Goal: Information Seeking & Learning: Learn about a topic

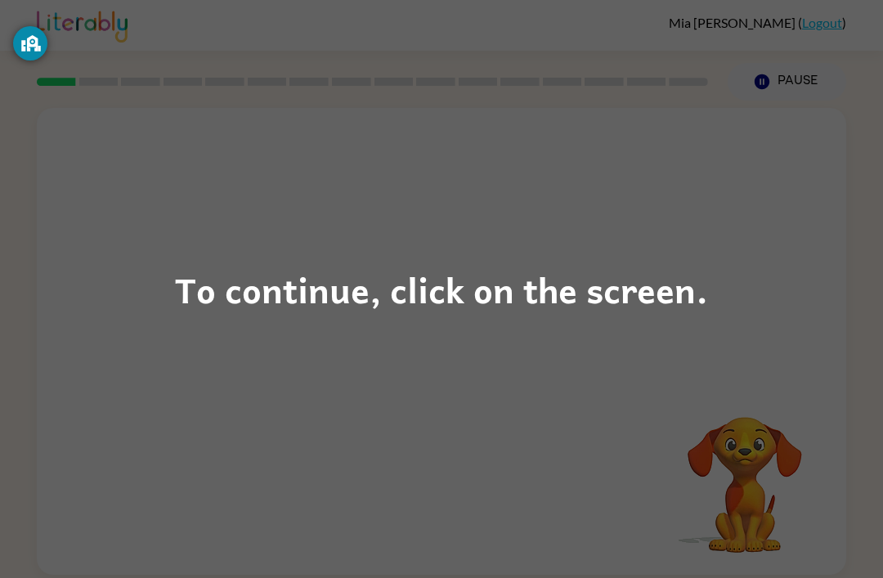
click at [455, 298] on div "To continue, click on the screen." at bounding box center [441, 290] width 533 height 56
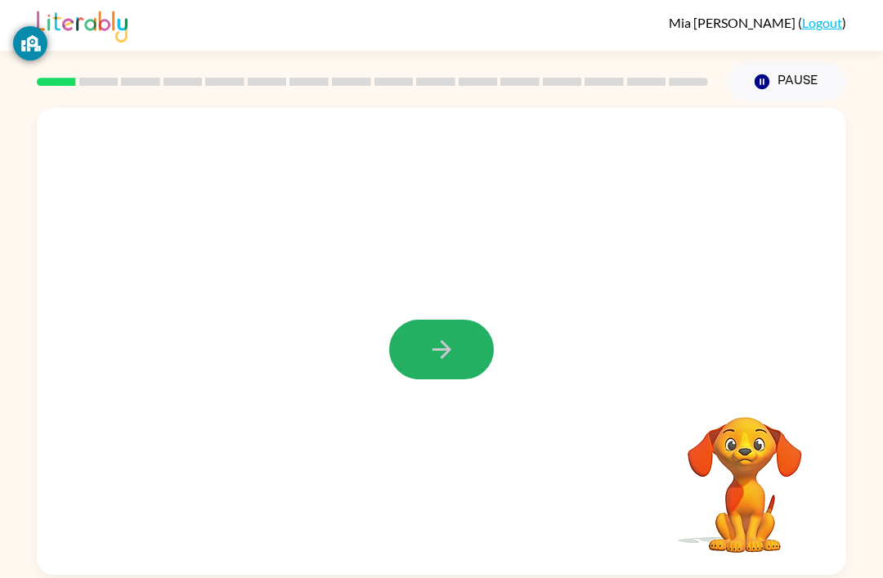
click at [461, 358] on button "button" at bounding box center [441, 350] width 105 height 60
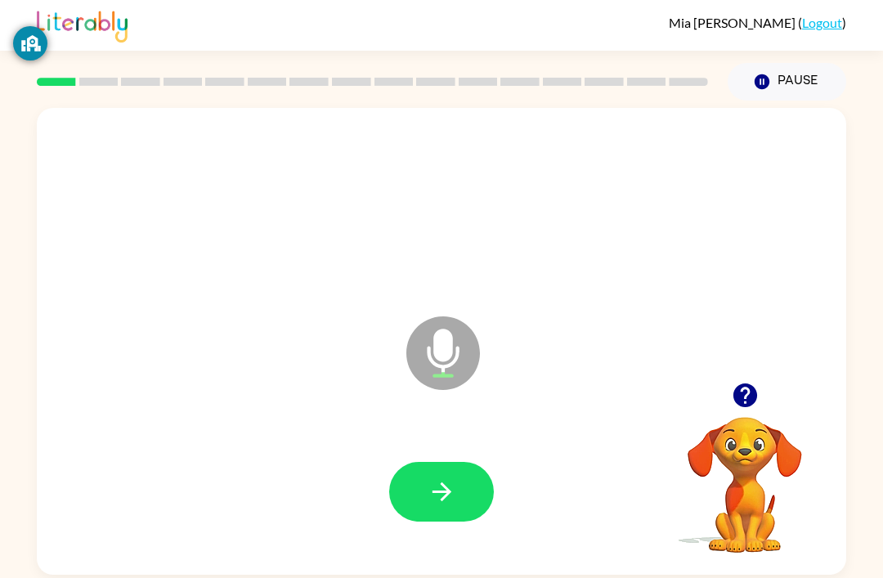
click at [435, 489] on icon "button" at bounding box center [442, 492] width 29 height 29
click at [433, 481] on icon "button" at bounding box center [442, 492] width 29 height 29
click at [412, 554] on div at bounding box center [441, 492] width 777 height 134
click at [428, 492] on icon "button" at bounding box center [442, 492] width 29 height 29
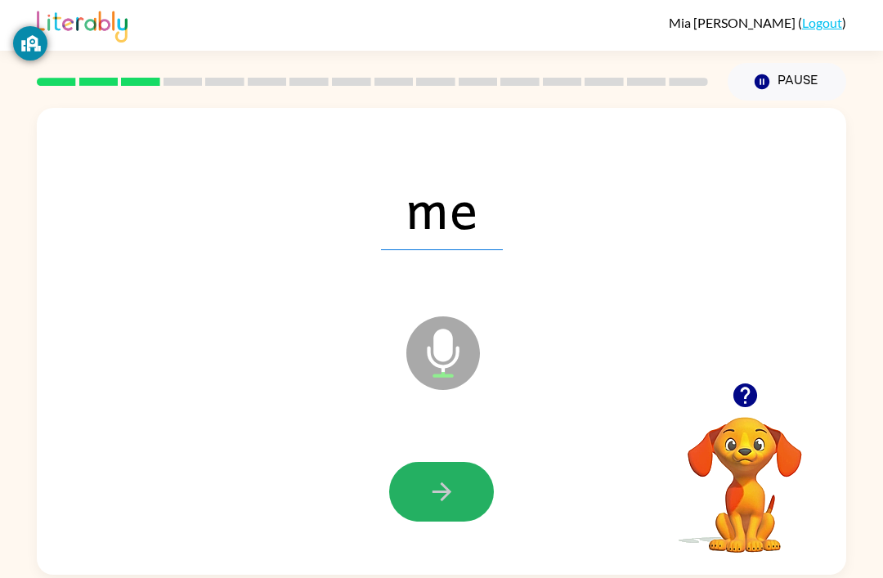
click at [428, 501] on icon "button" at bounding box center [442, 492] width 29 height 29
click at [434, 509] on button "button" at bounding box center [441, 492] width 105 height 60
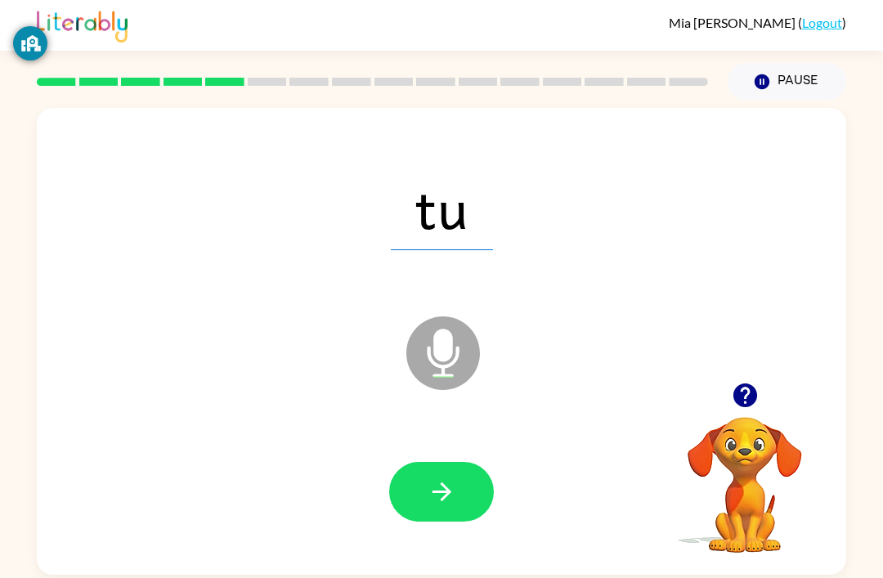
click at [424, 478] on button "button" at bounding box center [441, 492] width 105 height 60
click at [442, 475] on button "button" at bounding box center [441, 492] width 105 height 60
click at [448, 479] on button "button" at bounding box center [441, 492] width 105 height 60
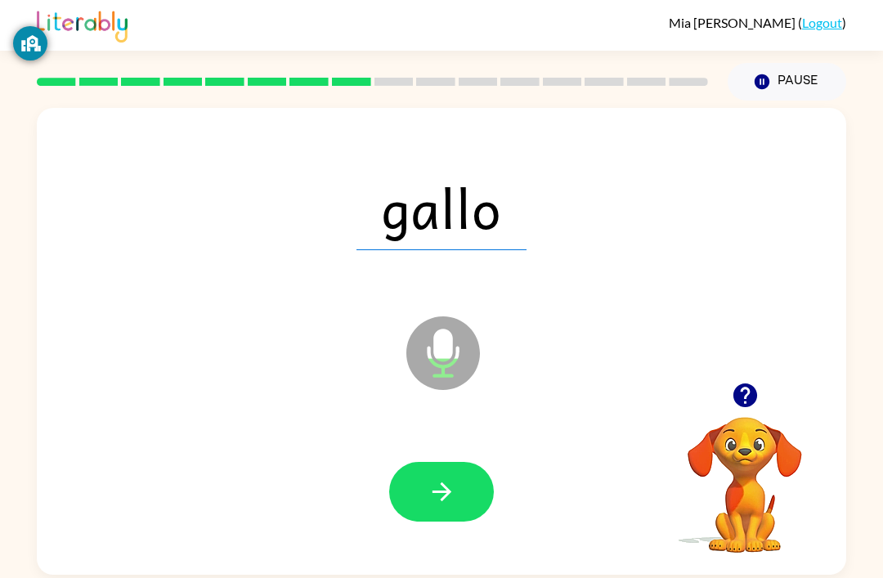
click at [450, 506] on icon "button" at bounding box center [442, 492] width 29 height 29
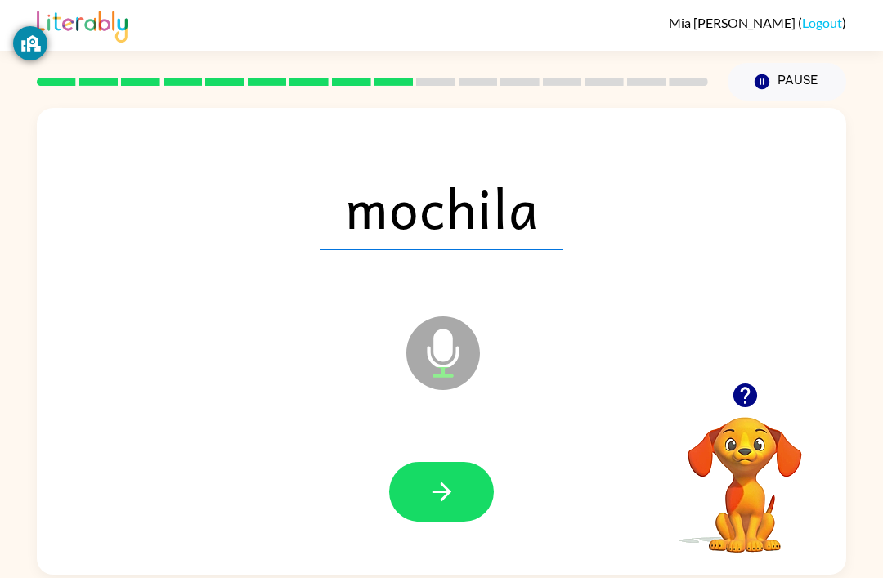
click at [416, 496] on button "button" at bounding box center [441, 492] width 105 height 60
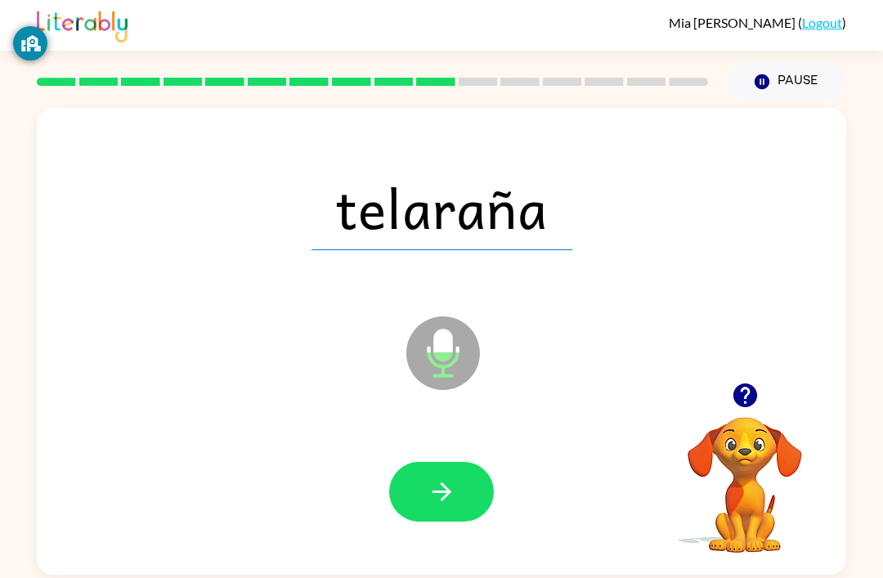
click at [784, 83] on button "Pause Pause" at bounding box center [787, 82] width 119 height 38
